Goal: Information Seeking & Learning: Learn about a topic

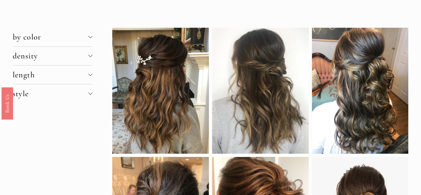
scroll to position [19, 0]
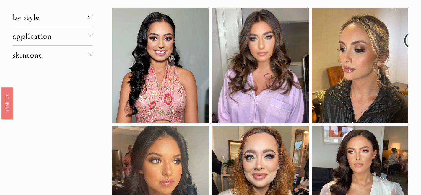
scroll to position [25, 0]
